Goal: Task Accomplishment & Management: Manage account settings

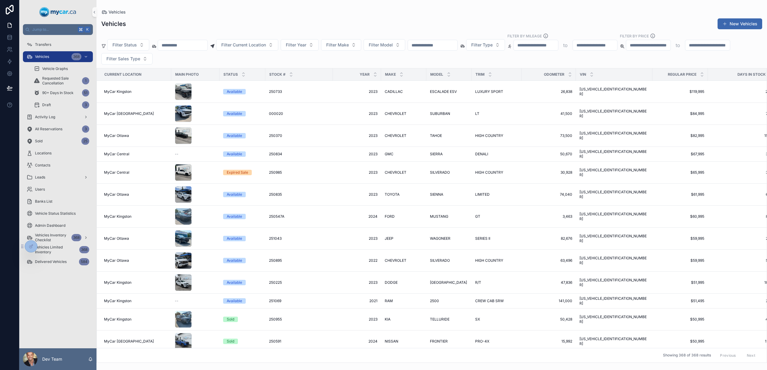
click at [437, 42] on input "scrollable content" at bounding box center [432, 45] width 49 height 8
type input "******"
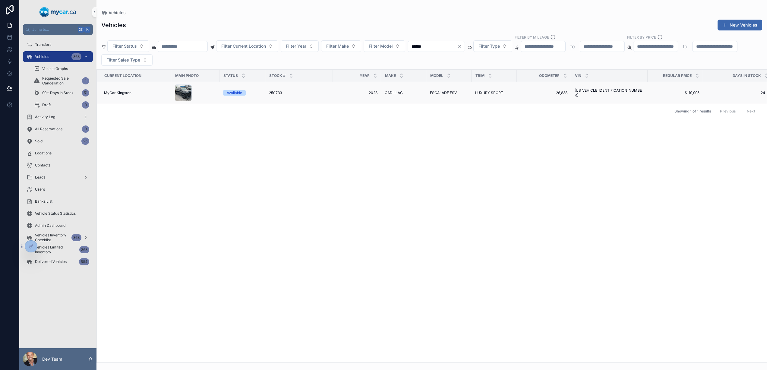
click at [307, 91] on div "250733 250733" at bounding box center [299, 92] width 60 height 5
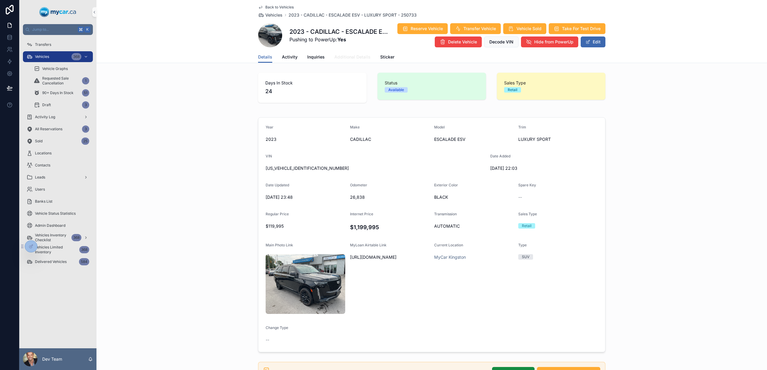
click at [343, 55] on span "Additional Details" at bounding box center [352, 57] width 36 height 6
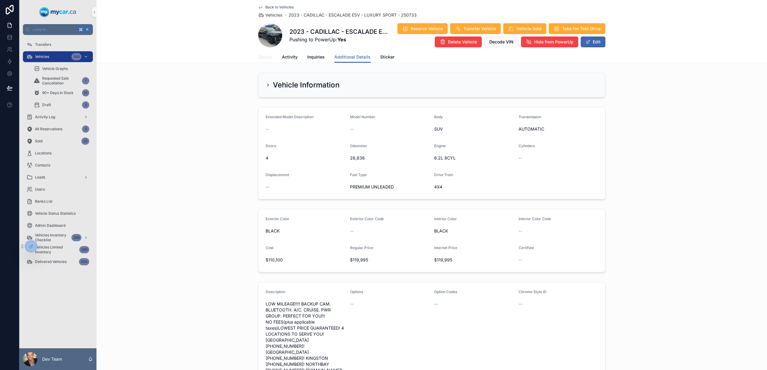
click at [258, 58] on span "Details" at bounding box center [265, 57] width 14 height 6
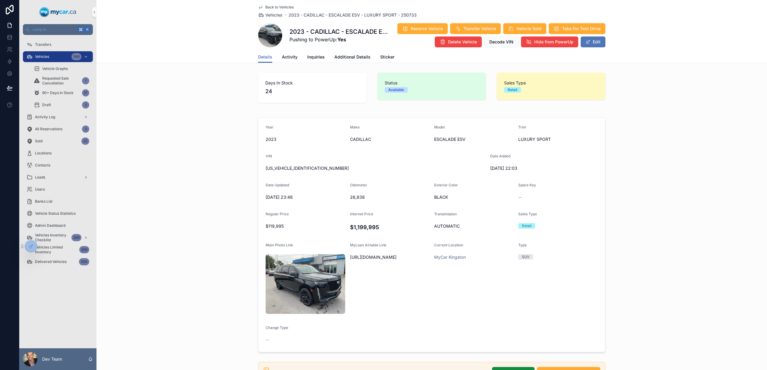
click at [589, 44] on button "Edit" at bounding box center [593, 41] width 25 height 11
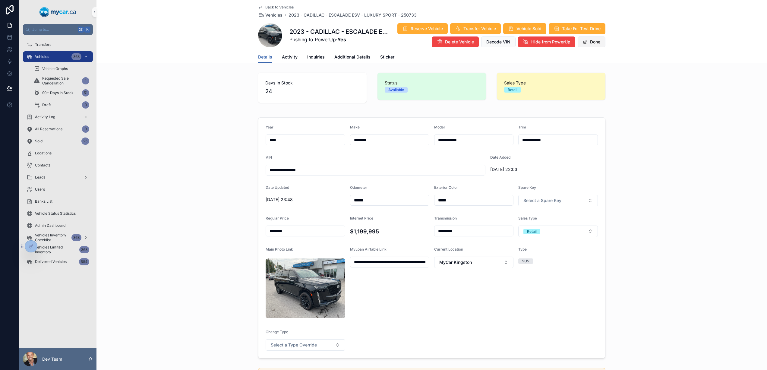
click at [589, 44] on button "Done" at bounding box center [592, 41] width 28 height 11
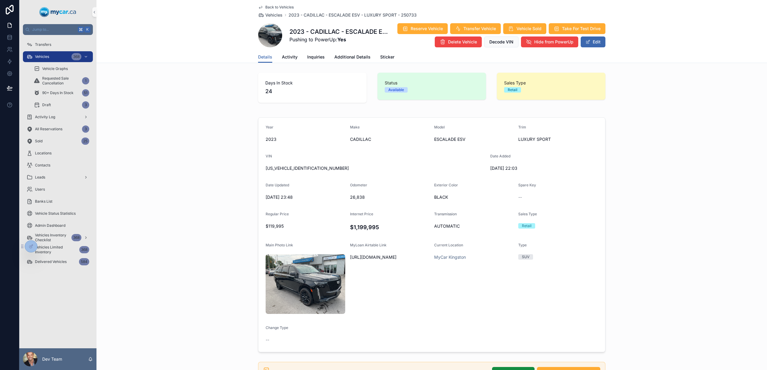
click at [359, 229] on h4 "$1,199,995" at bounding box center [390, 227] width 80 height 8
click at [29, 246] on icon at bounding box center [31, 246] width 5 height 5
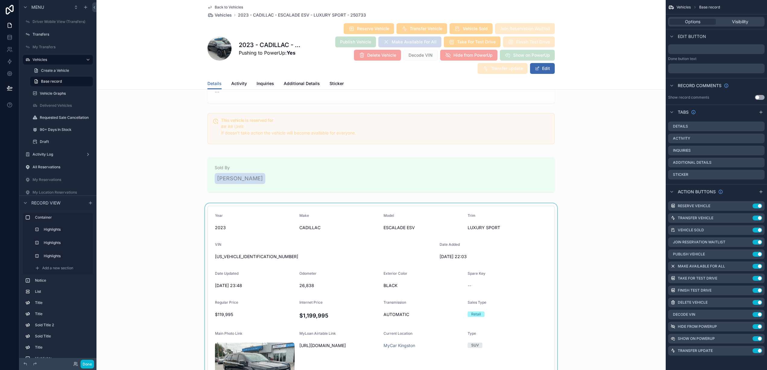
scroll to position [595, 0]
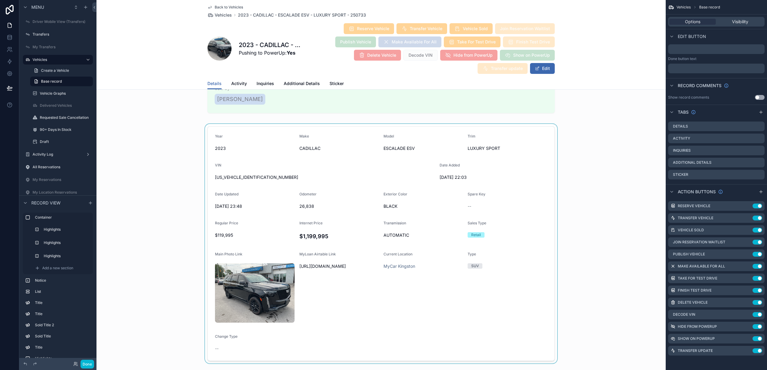
click at [323, 196] on div "scrollable content" at bounding box center [380, 244] width 569 height 240
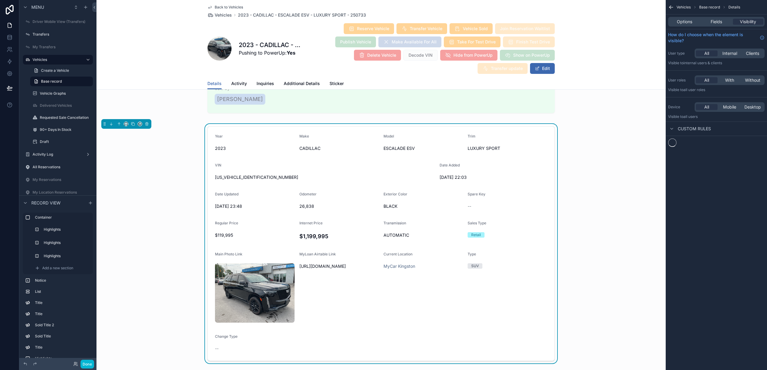
scroll to position [0, 0]
click at [711, 22] on span "Fields" at bounding box center [716, 22] width 11 height 6
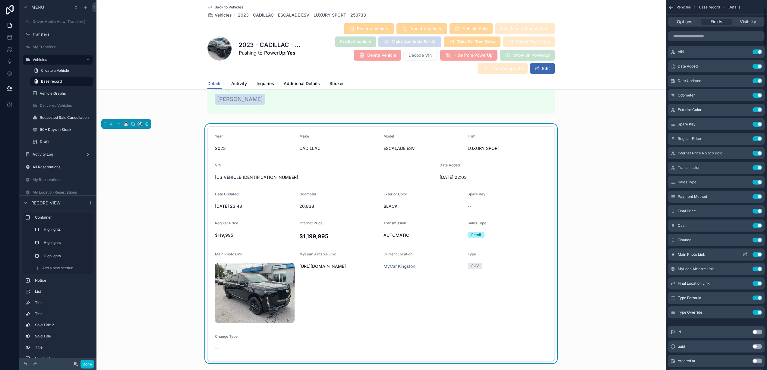
scroll to position [78, 0]
click at [745, 154] on icon "scrollable content" at bounding box center [745, 153] width 5 height 5
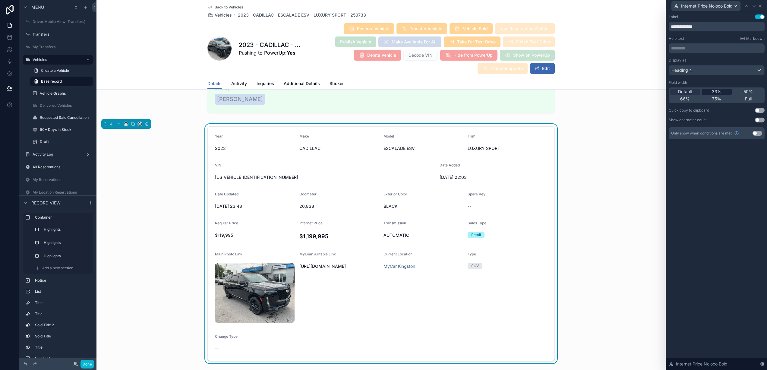
click at [714, 90] on span "33%" at bounding box center [717, 92] width 10 height 6
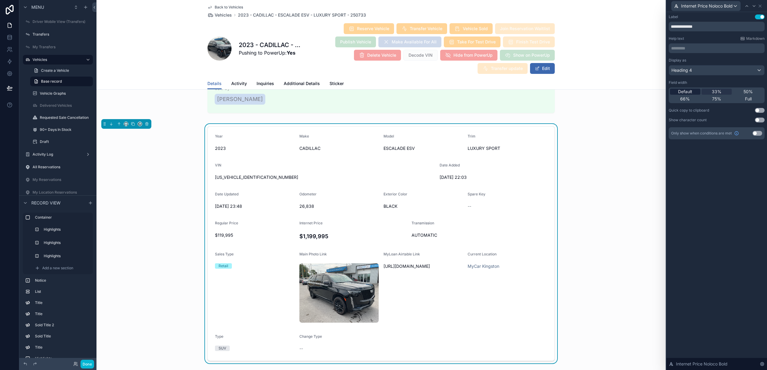
click at [688, 92] on span "Default" at bounding box center [685, 92] width 14 height 6
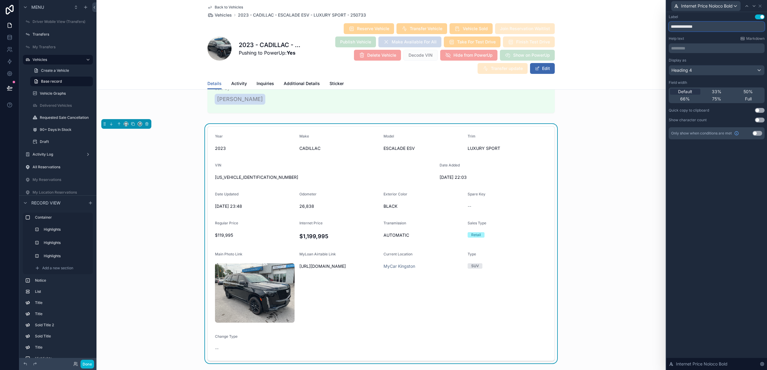
click at [702, 30] on input "**********" at bounding box center [717, 27] width 96 height 10
type input "**********"
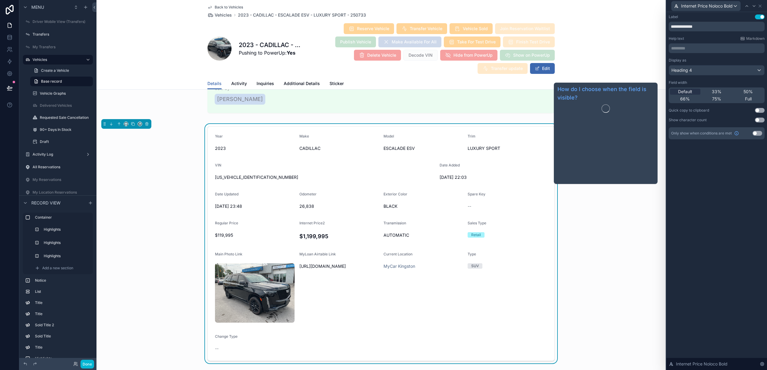
click at [698, 180] on div "**********" at bounding box center [716, 191] width 101 height 358
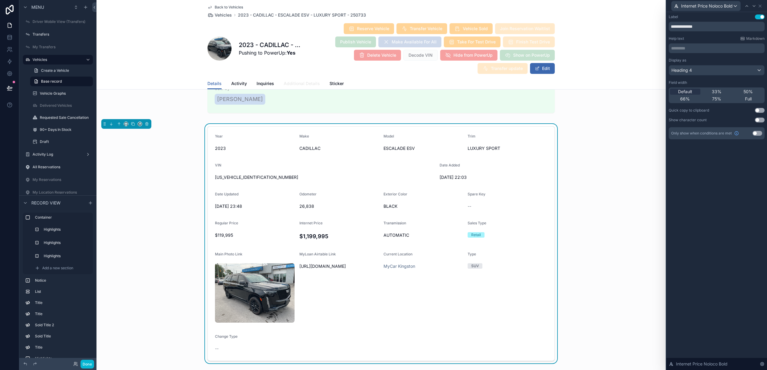
click at [291, 82] on span "Additional Details" at bounding box center [302, 84] width 36 height 6
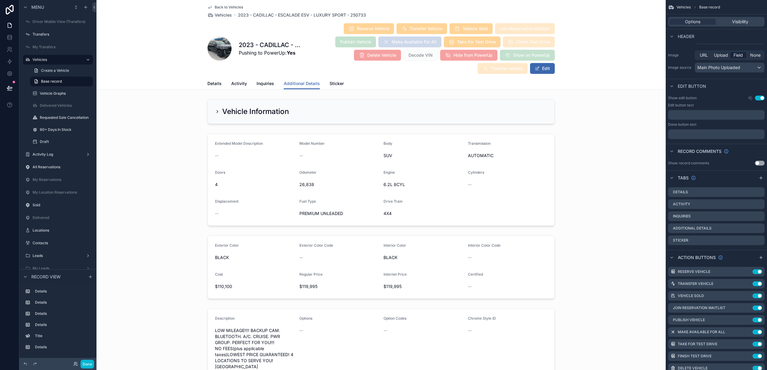
click at [204, 83] on div "Details Activity Inquiries Additional Details Sticker" at bounding box center [381, 83] width 562 height 11
click at [208, 82] on span "Details" at bounding box center [214, 84] width 14 height 6
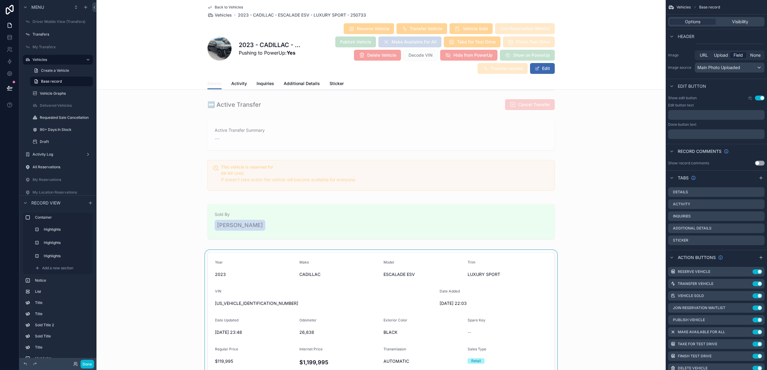
scroll to position [565, 0]
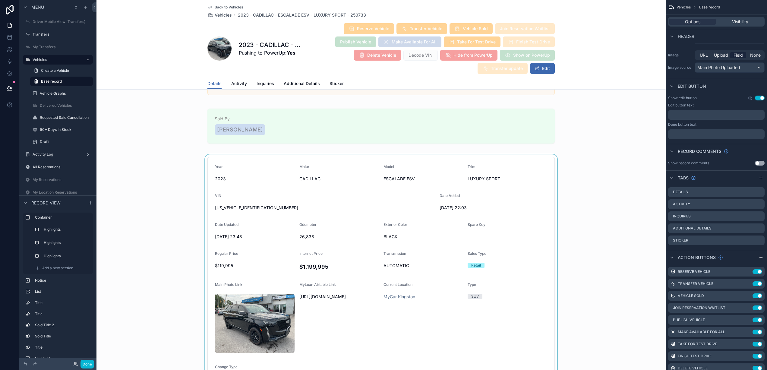
click at [329, 227] on div "scrollable content" at bounding box center [380, 274] width 569 height 240
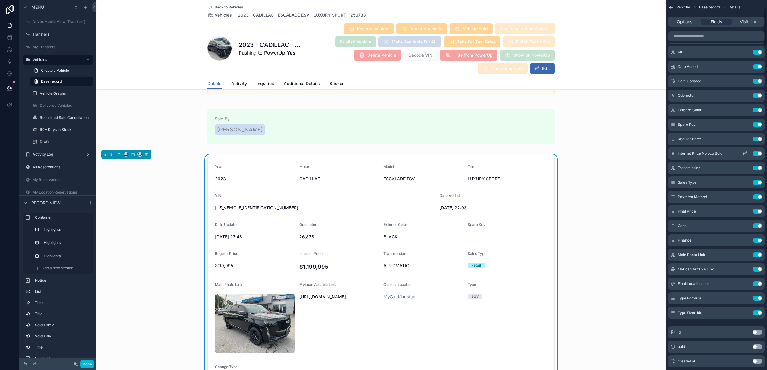
click at [744, 155] on icon "scrollable content" at bounding box center [745, 153] width 5 height 5
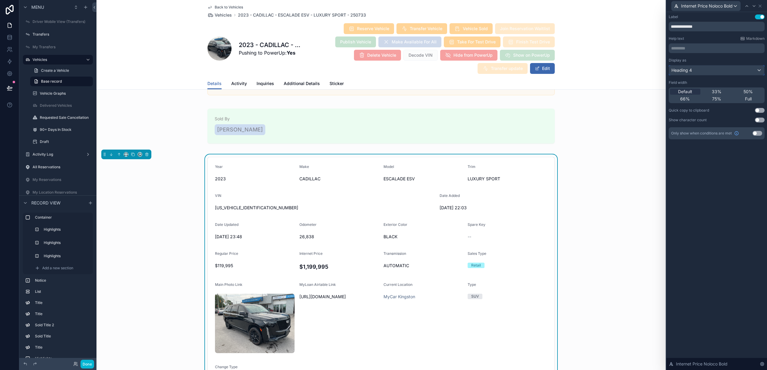
click at [700, 68] on div "Heading 4" at bounding box center [716, 70] width 95 height 10
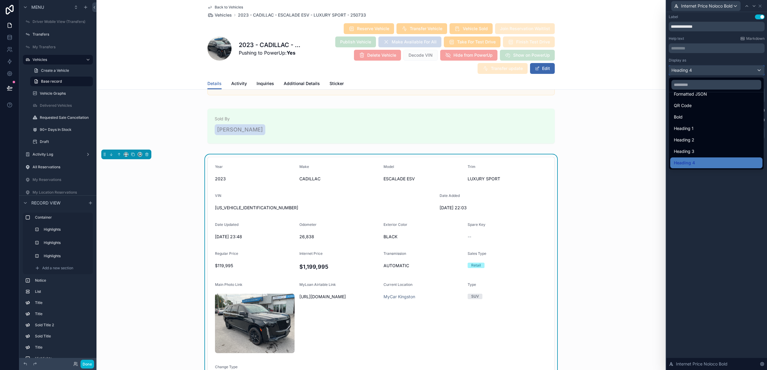
scroll to position [0, 0]
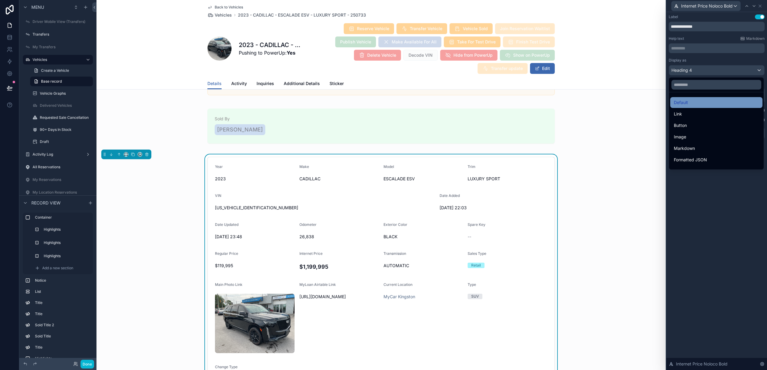
click at [697, 101] on div "Default" at bounding box center [716, 102] width 85 height 7
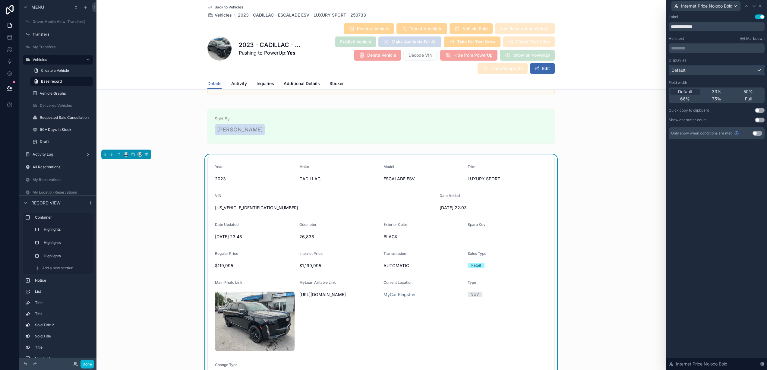
click at [704, 71] on div "Default" at bounding box center [716, 70] width 95 height 10
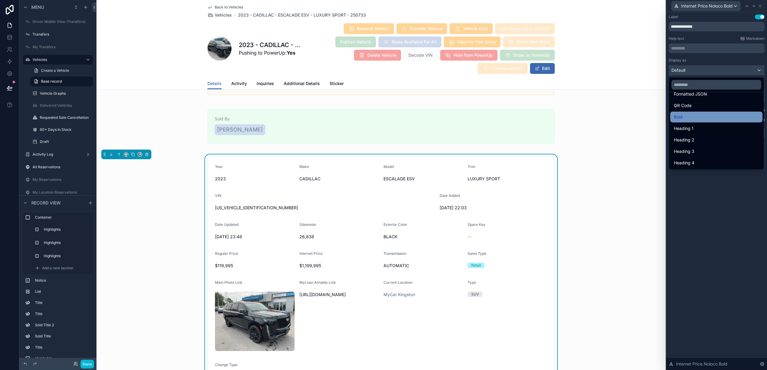
scroll to position [64, 0]
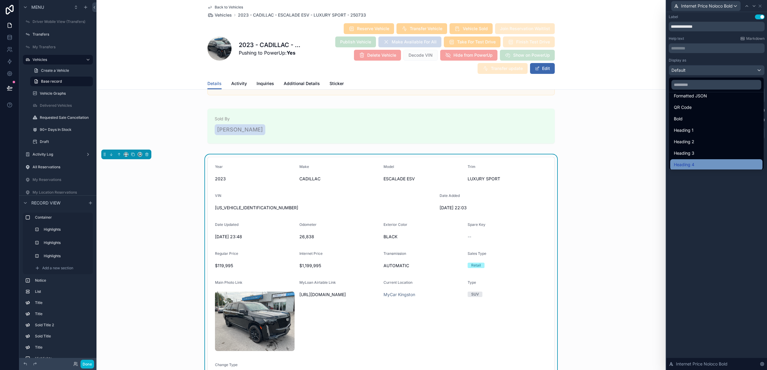
click at [697, 161] on div "Heading 4" at bounding box center [716, 164] width 85 height 7
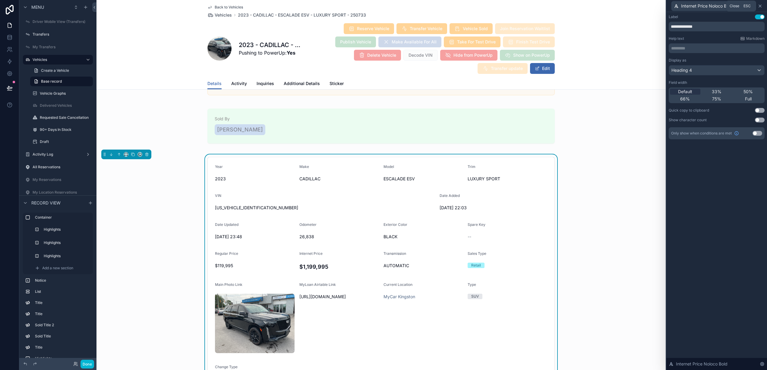
click at [761, 7] on icon at bounding box center [760, 6] width 5 height 5
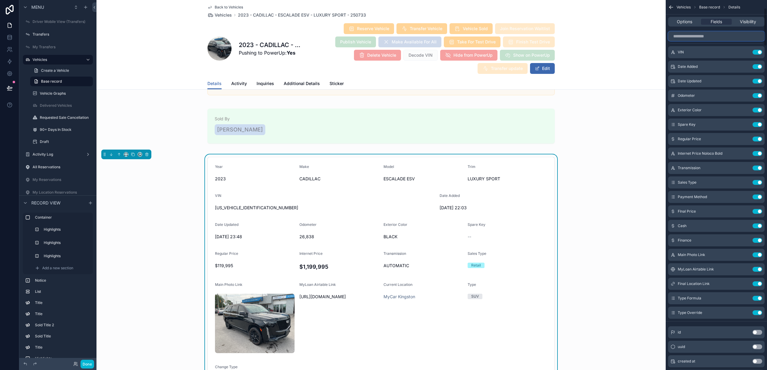
click at [714, 37] on input "scrollable content" at bounding box center [716, 36] width 96 height 10
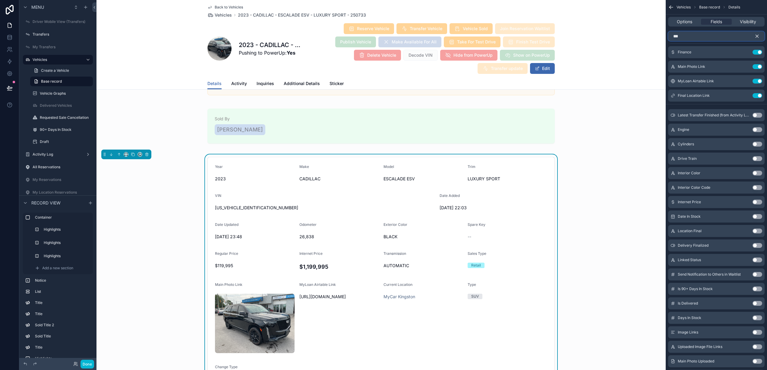
scroll to position [0, 0]
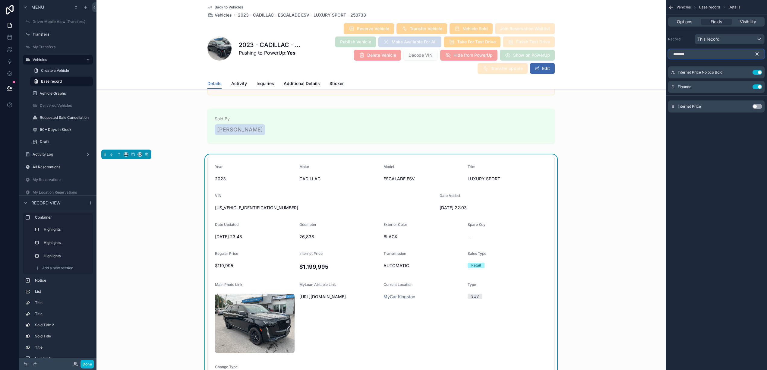
type input "*******"
click at [757, 106] on button "Use setting" at bounding box center [758, 106] width 10 height 5
click at [757, 106] on div "Internet Price Use setting" at bounding box center [716, 101] width 96 height 12
click at [757, 101] on button "Use setting" at bounding box center [758, 101] width 10 height 5
drag, startPoint x: 751, startPoint y: 106, endPoint x: 755, endPoint y: 106, distance: 3.6
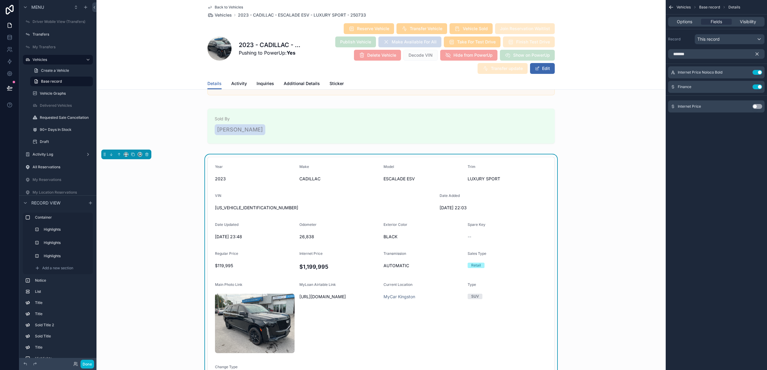
click at [752, 106] on div "Internet Price Use setting" at bounding box center [716, 106] width 96 height 12
click at [756, 106] on button "Use setting" at bounding box center [758, 106] width 10 height 5
